Goal: Find contact information: Find contact information

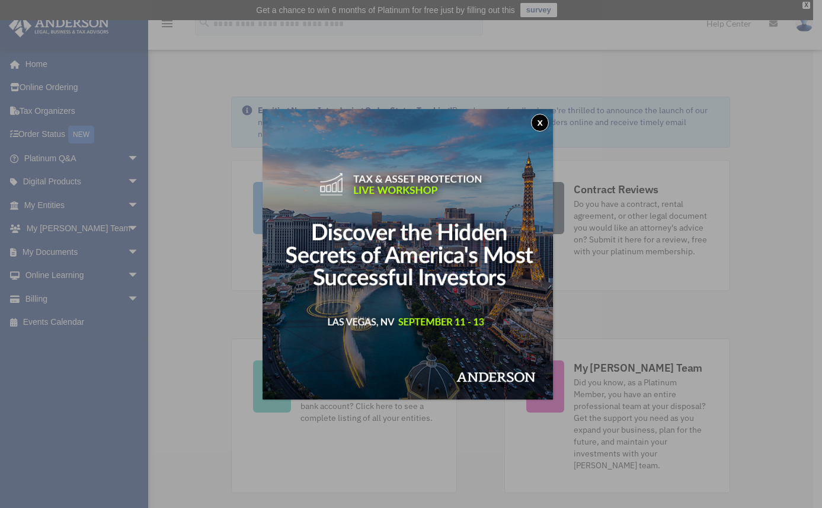
click at [537, 124] on button "x" at bounding box center [540, 123] width 18 height 18
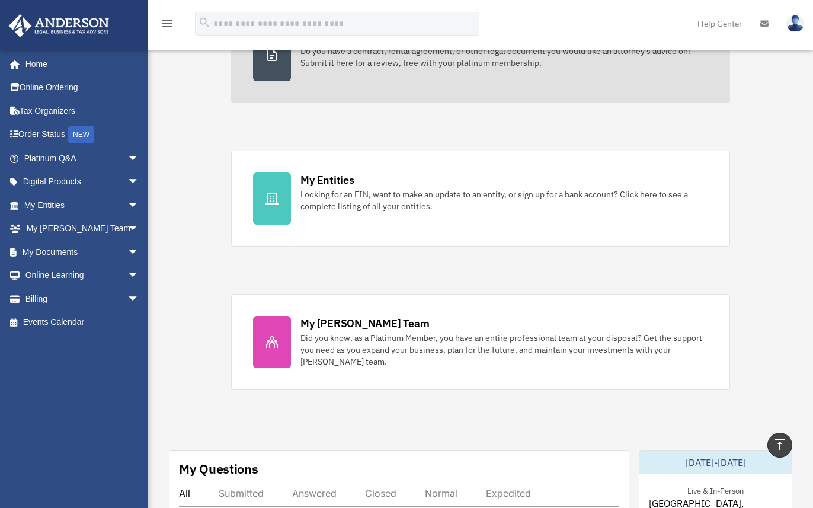
scroll to position [237, 0]
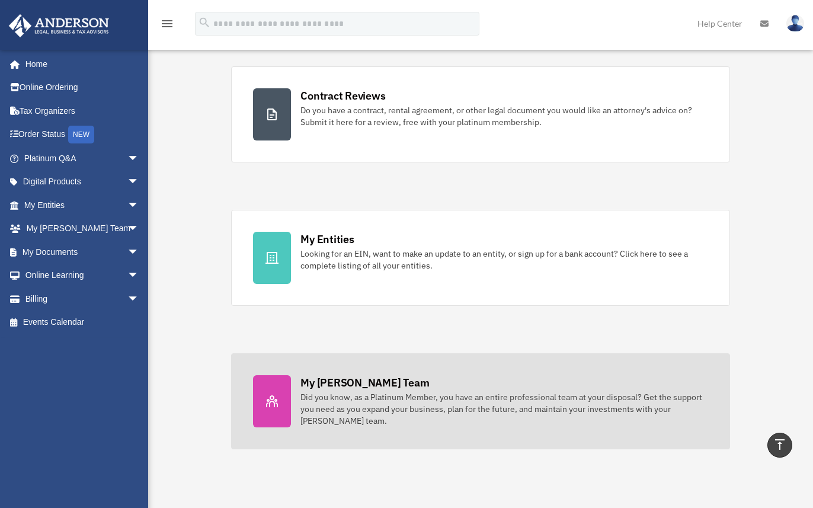
click at [621, 391] on div "Did you know, as a Platinum Member, you have an entire professional team at you…" at bounding box center [504, 409] width 408 height 36
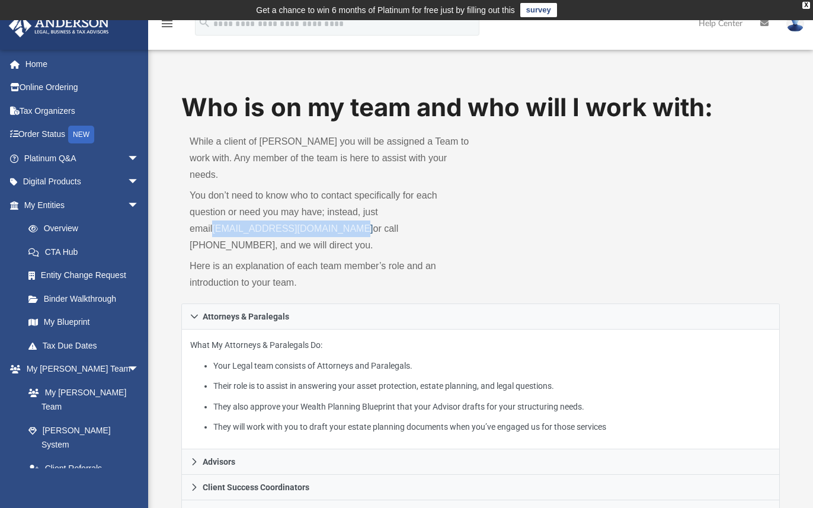
drag, startPoint x: 328, startPoint y: 212, endPoint x: 193, endPoint y: 214, distance: 135.7
click at [193, 214] on p "You don’t need to know who to contact specifically for each question or need yo…" at bounding box center [331, 220] width 283 height 66
copy link "[EMAIL_ADDRESS][DOMAIN_NAME]"
